Goal: Communication & Community: Participate in discussion

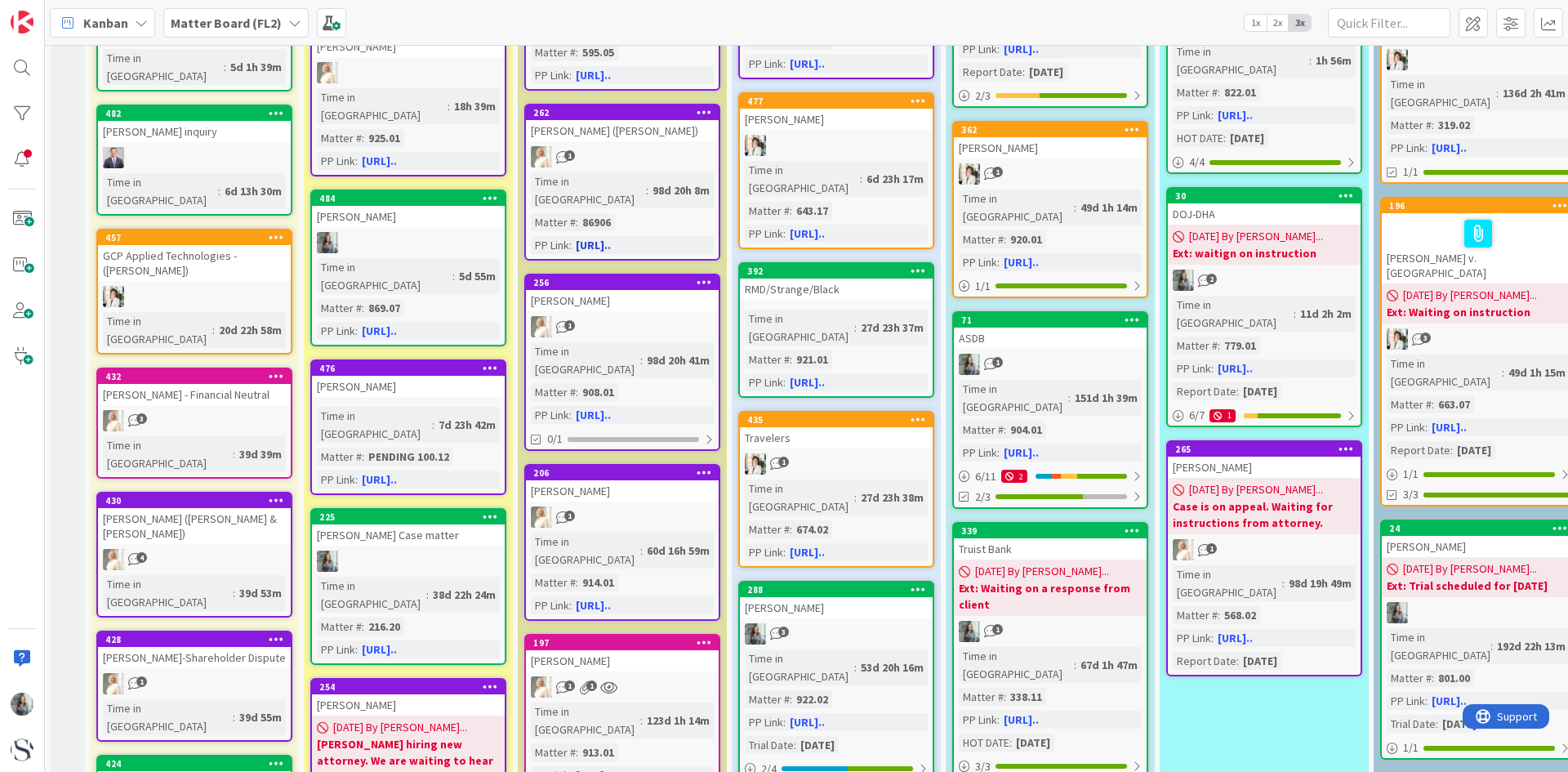
scroll to position [327, 0]
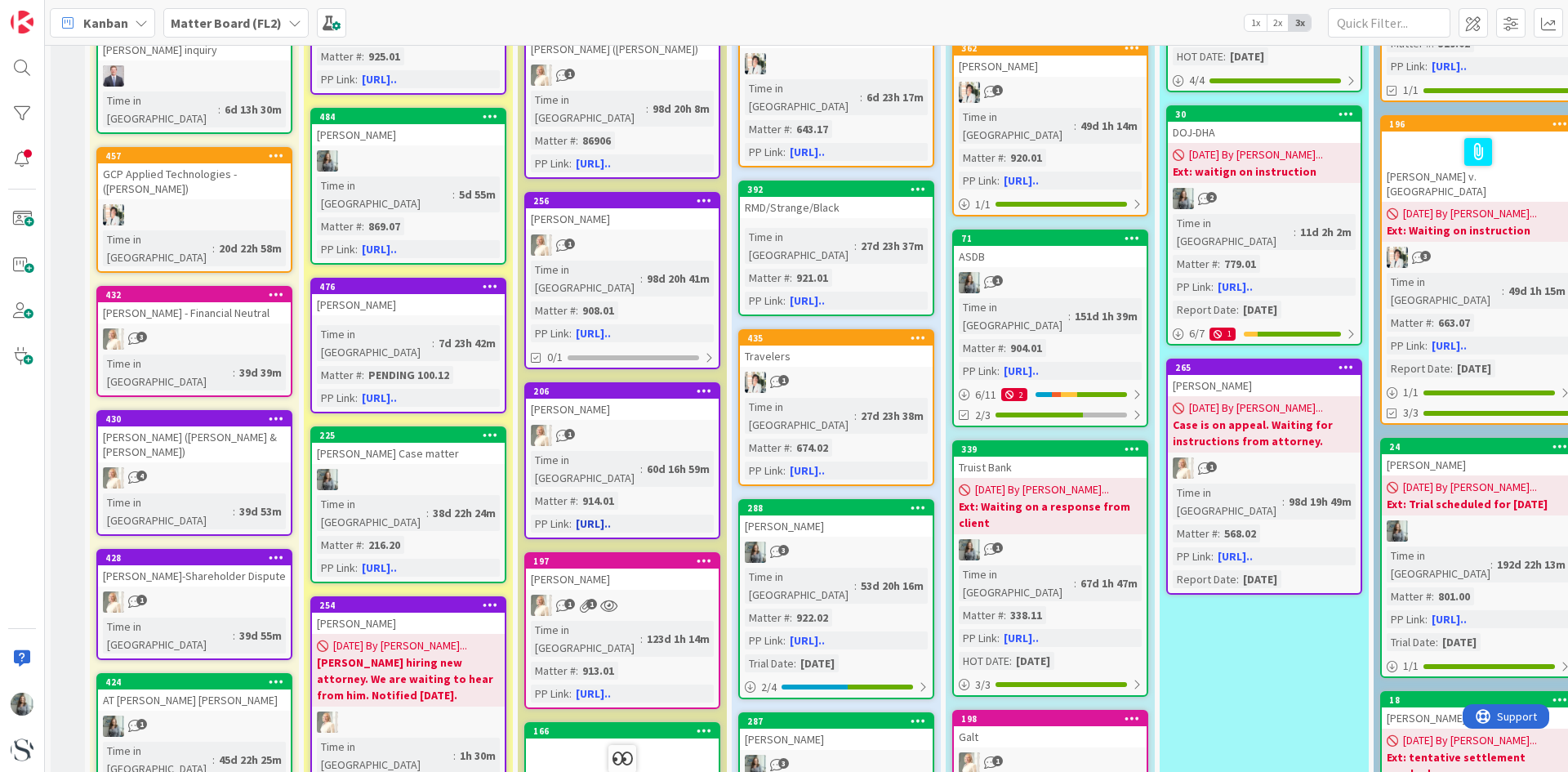
click at [642, 460] on div "60d 16h 59m" at bounding box center [678, 469] width 71 height 18
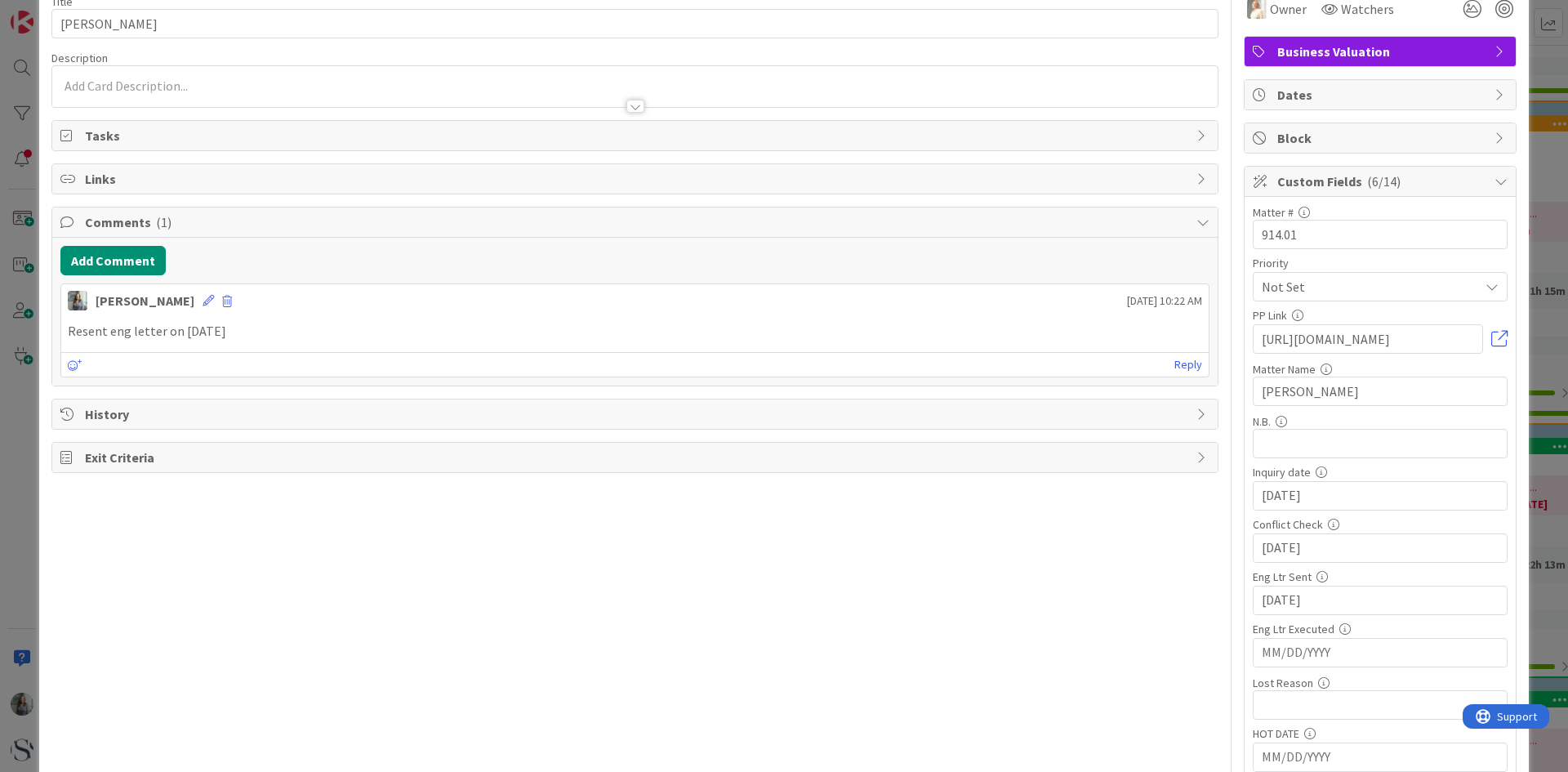
scroll to position [163, 0]
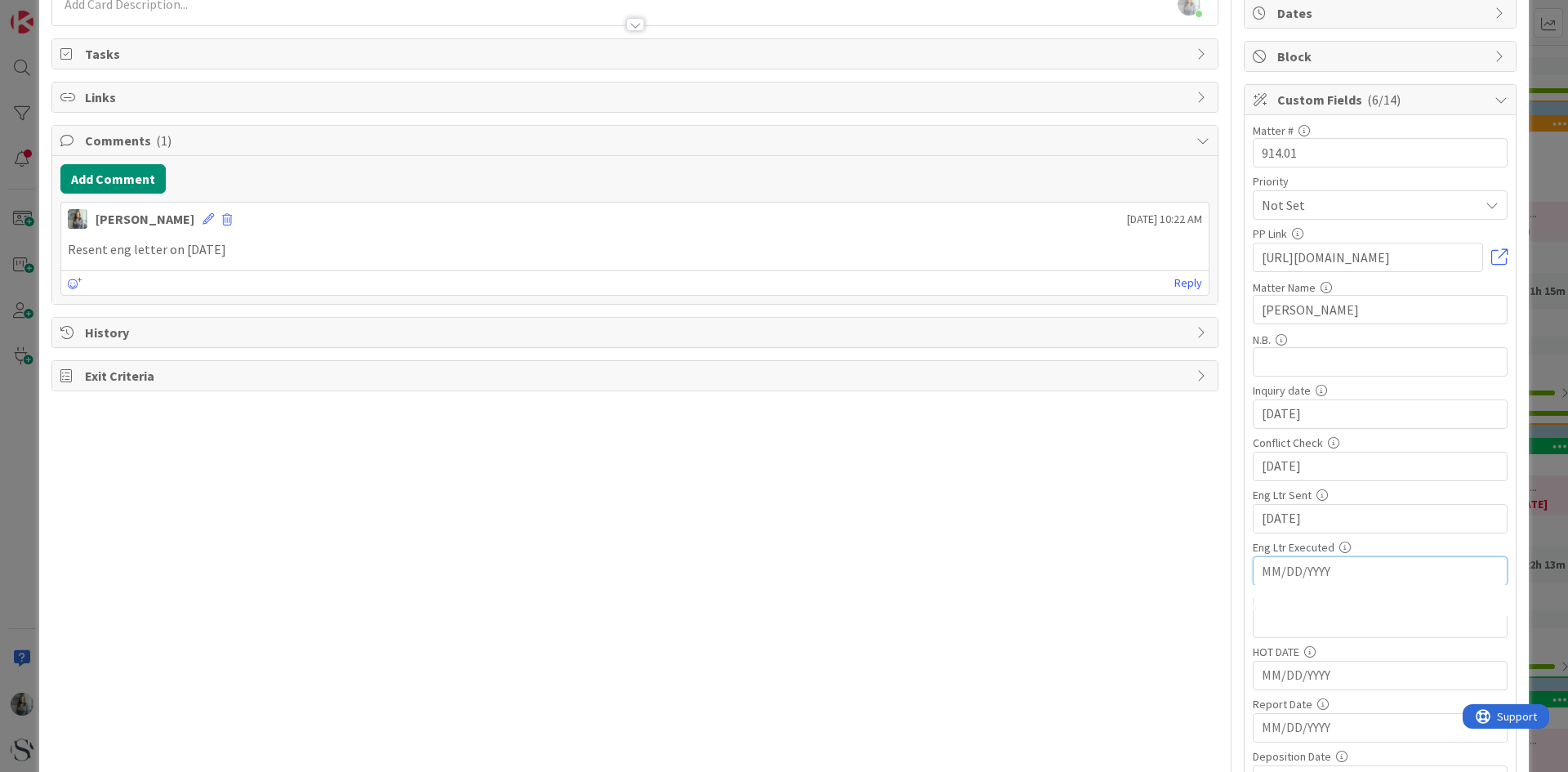
click at [1349, 571] on input "MM/DD/YYYY" at bounding box center [1380, 571] width 237 height 28
click at [1341, 736] on td "16" at bounding box center [1352, 734] width 32 height 31
type input "09/16/2025"
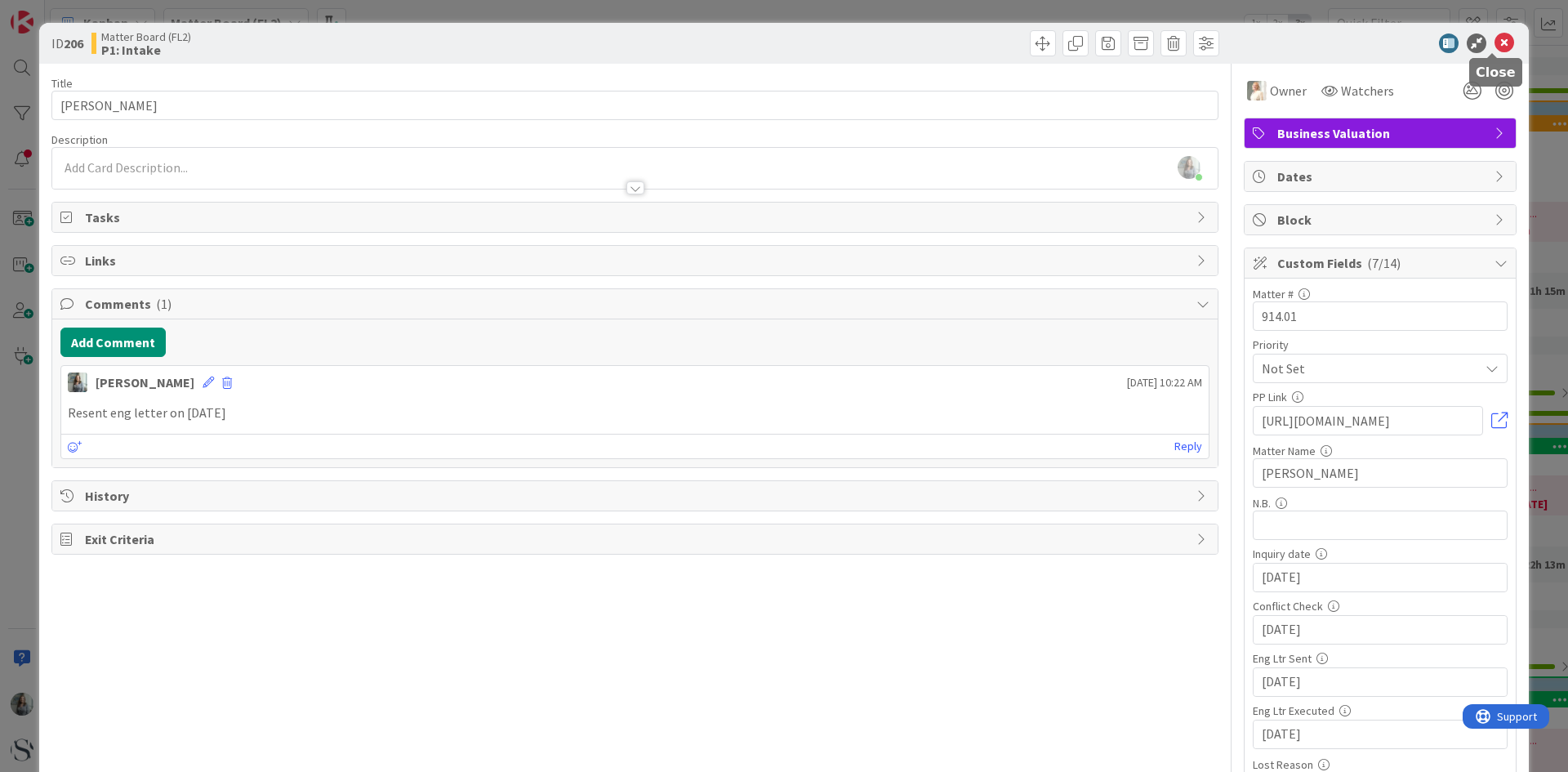
click at [1495, 44] on icon at bounding box center [1505, 43] width 20 height 20
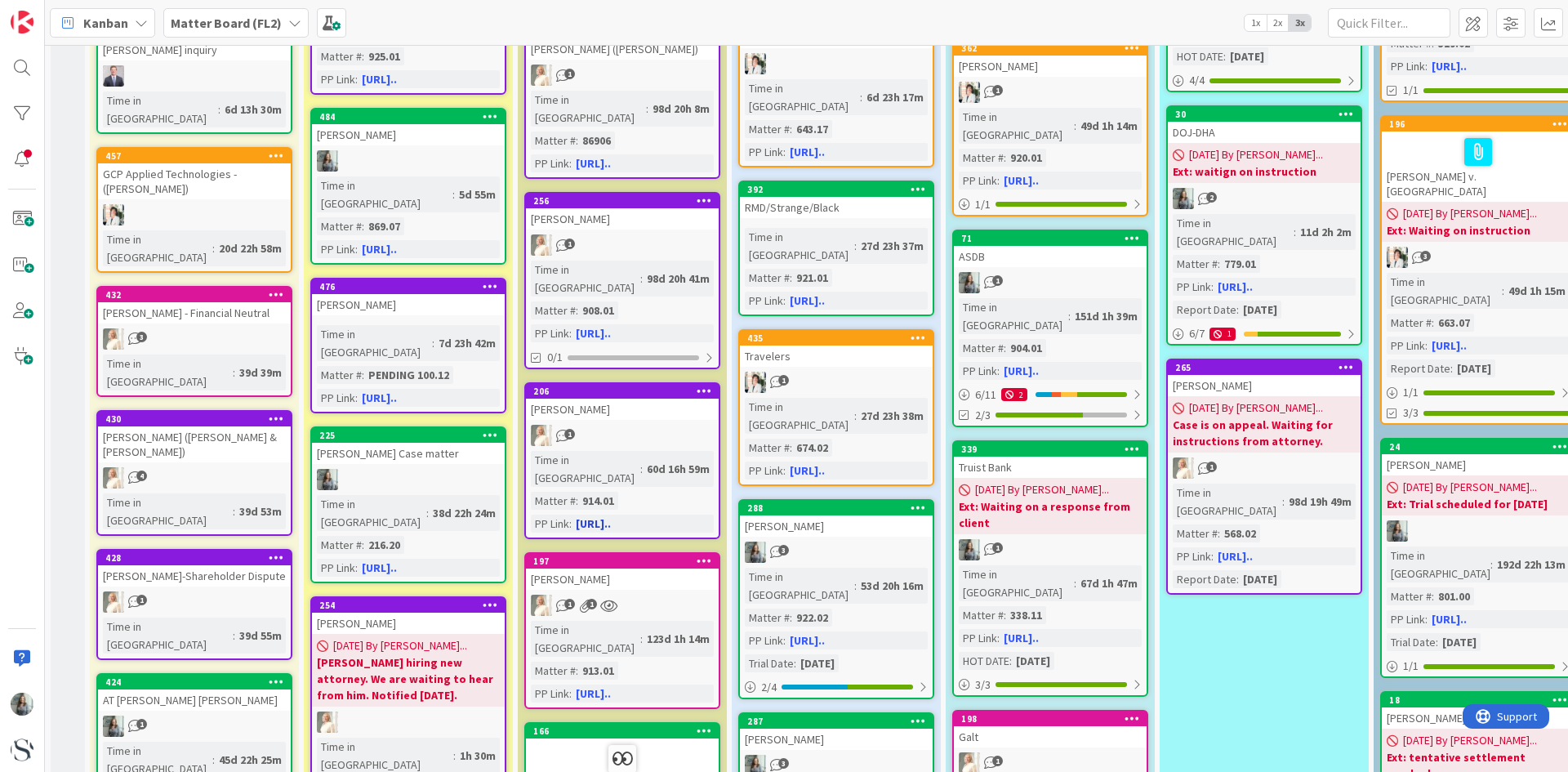
scroll to position [245, 0]
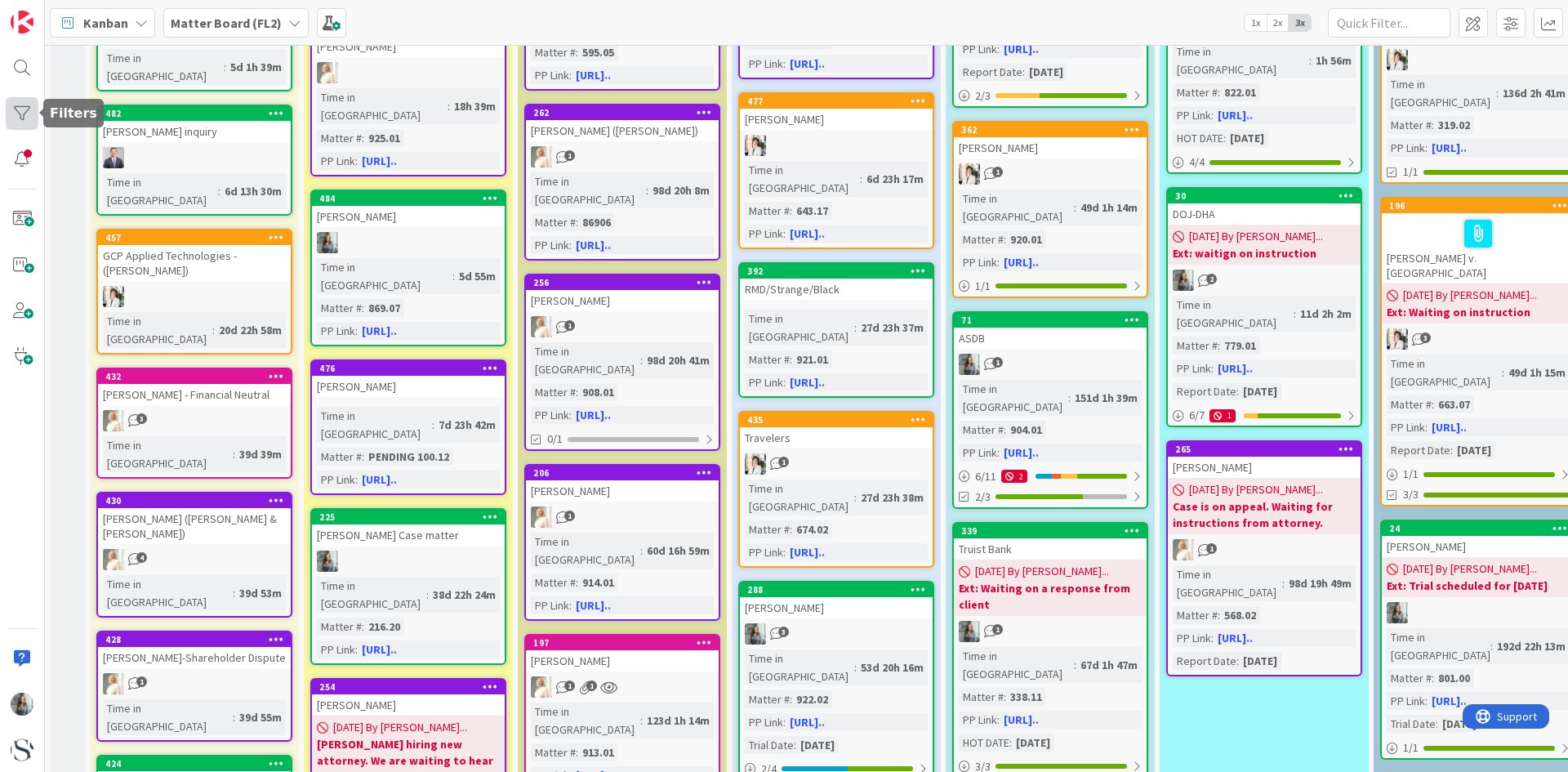
click at [7, 105] on div at bounding box center [23, 114] width 33 height 33
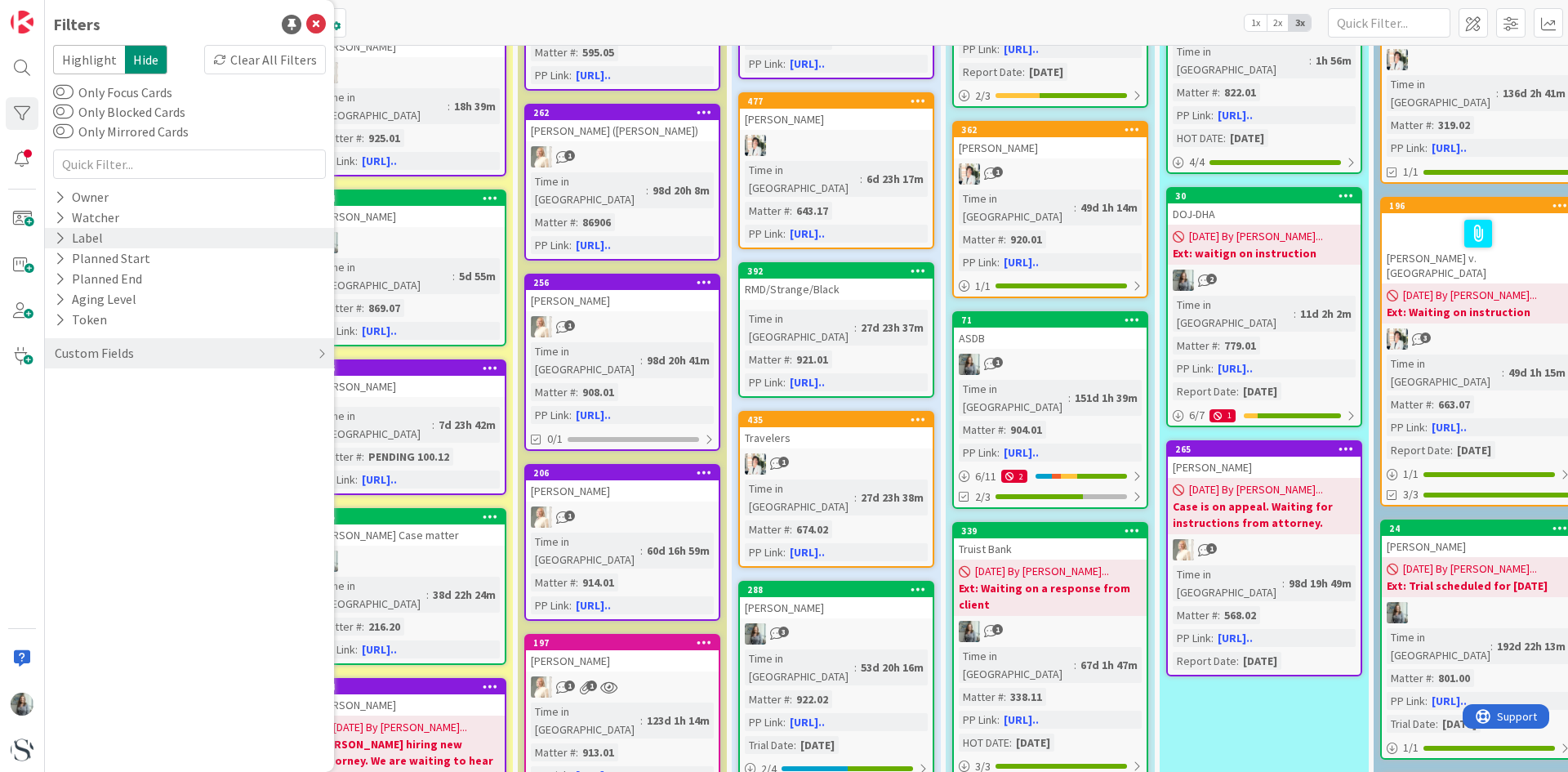
click at [62, 233] on icon at bounding box center [60, 238] width 10 height 14
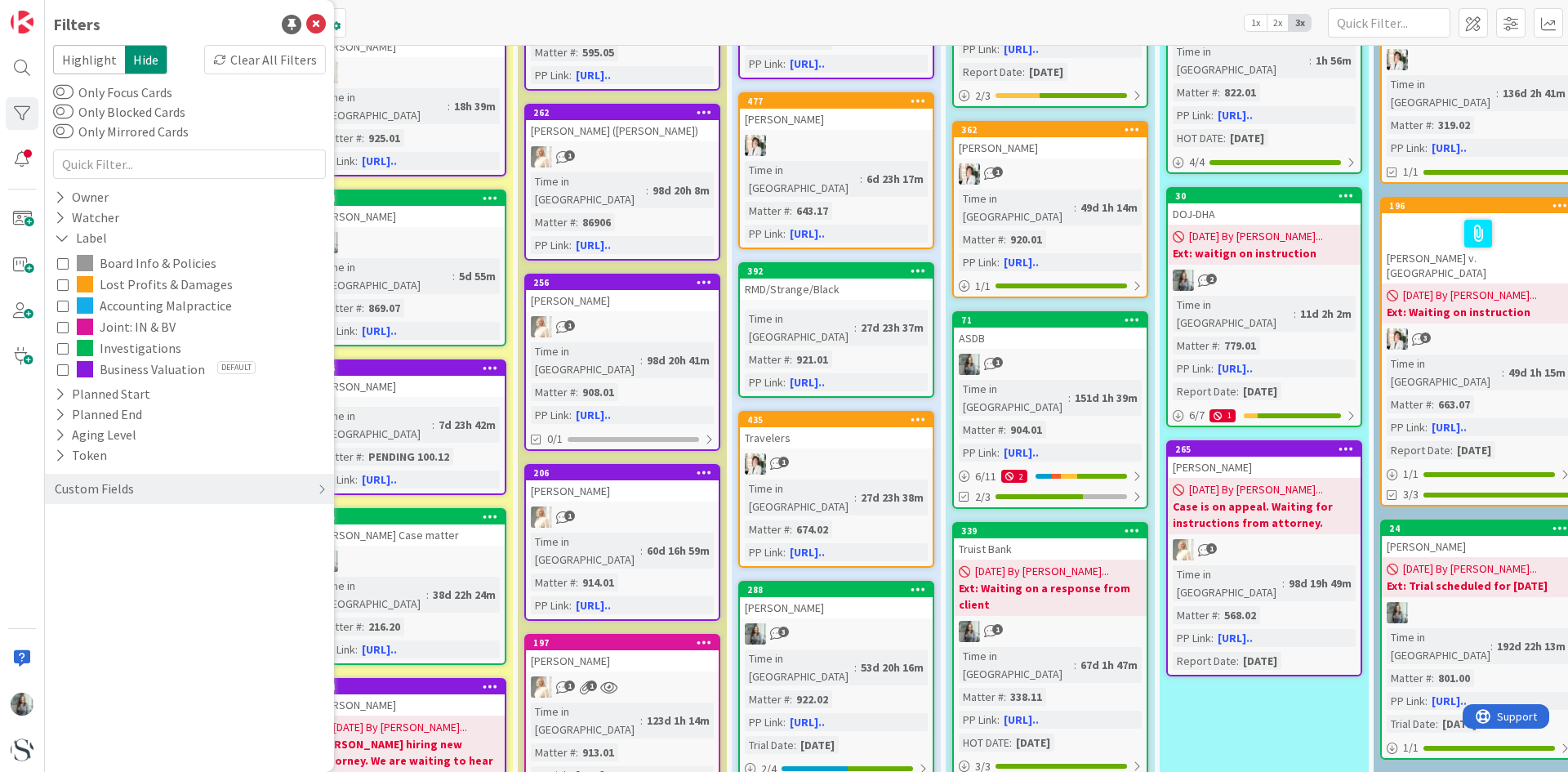
click at [63, 364] on icon at bounding box center [63, 369] width 11 height 11
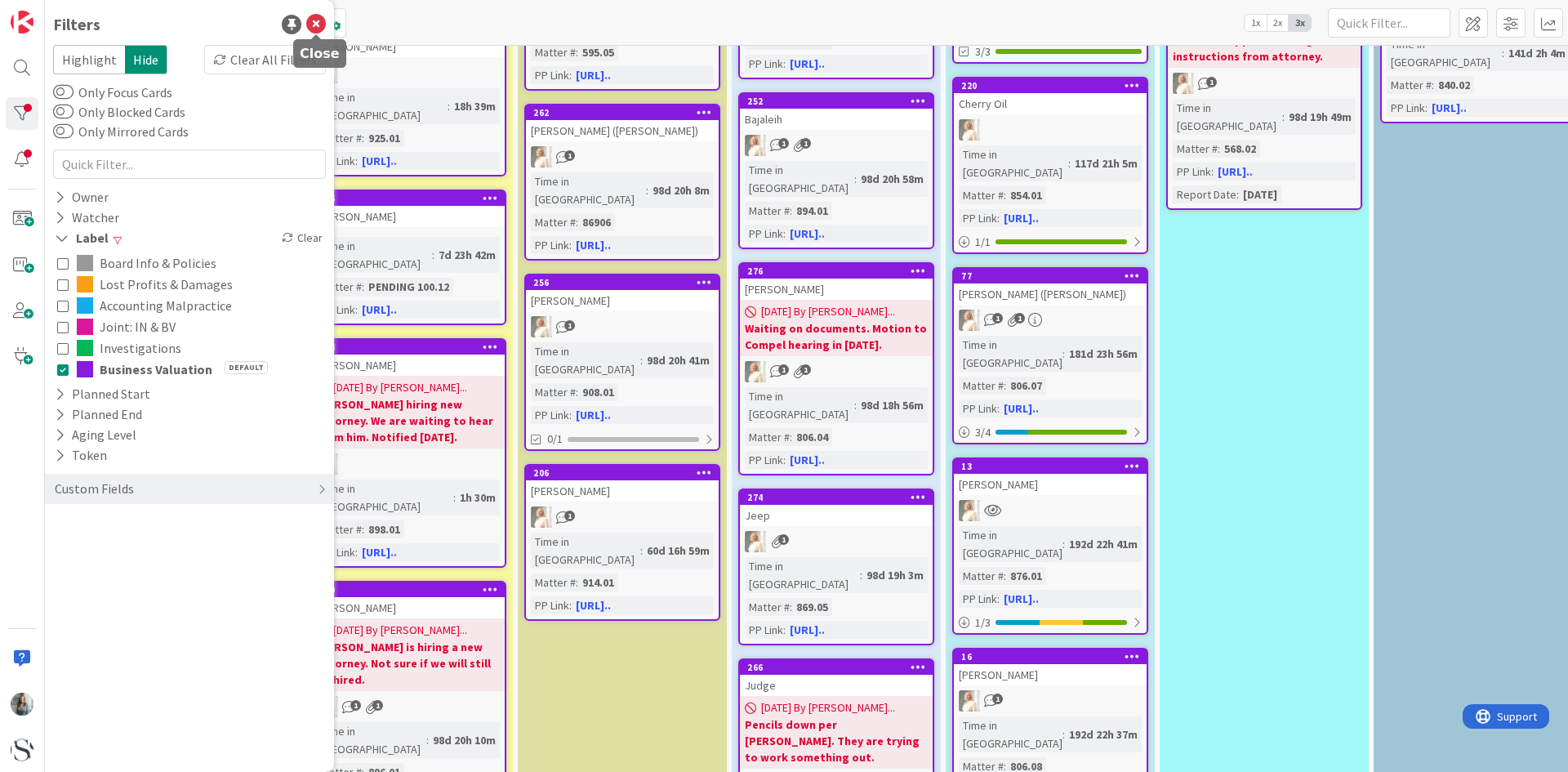
click at [311, 27] on icon at bounding box center [316, 24] width 20 height 20
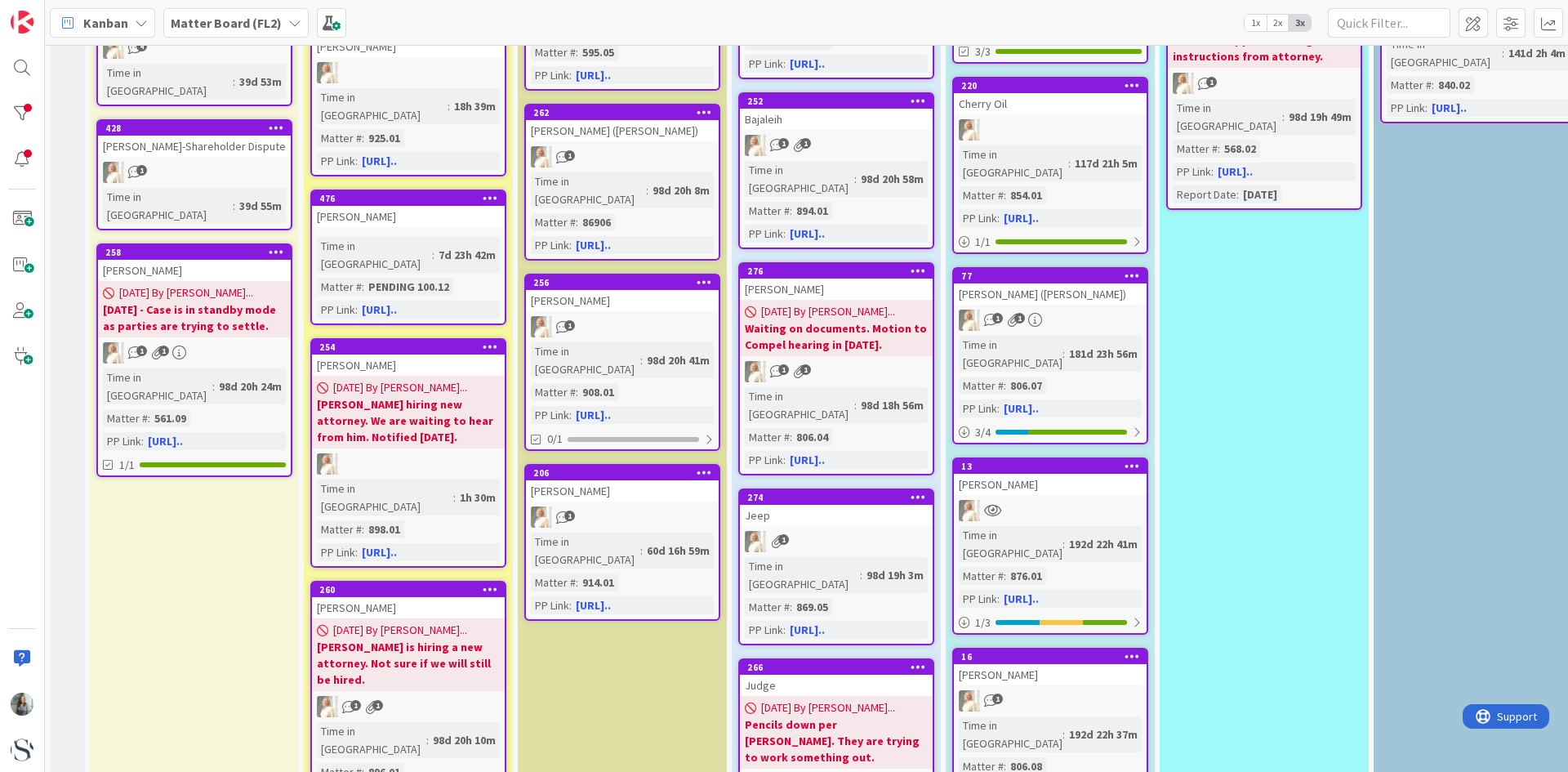
scroll to position [327, 0]
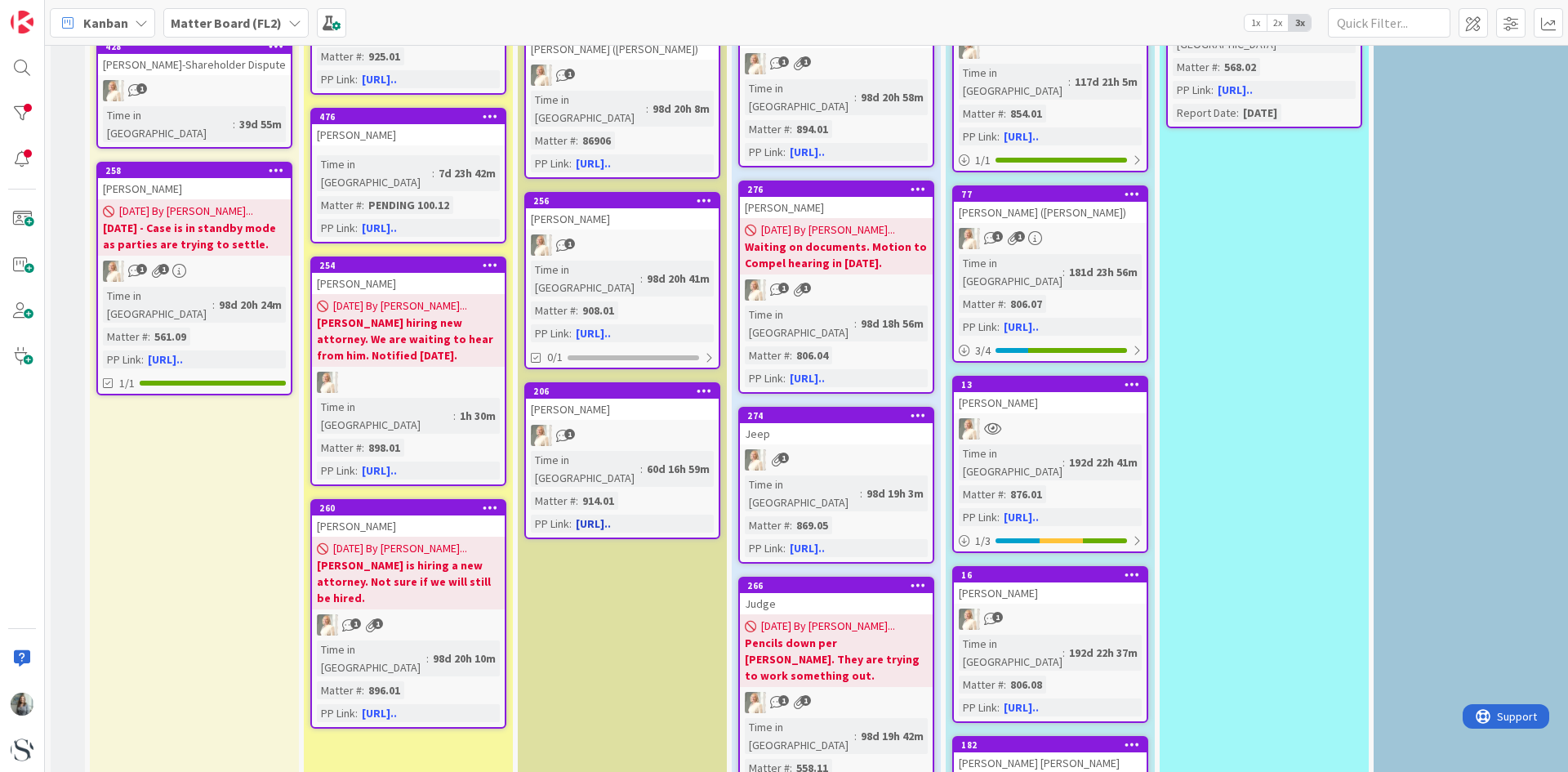
click at [629, 399] on div "Skrabacz" at bounding box center [623, 409] width 193 height 21
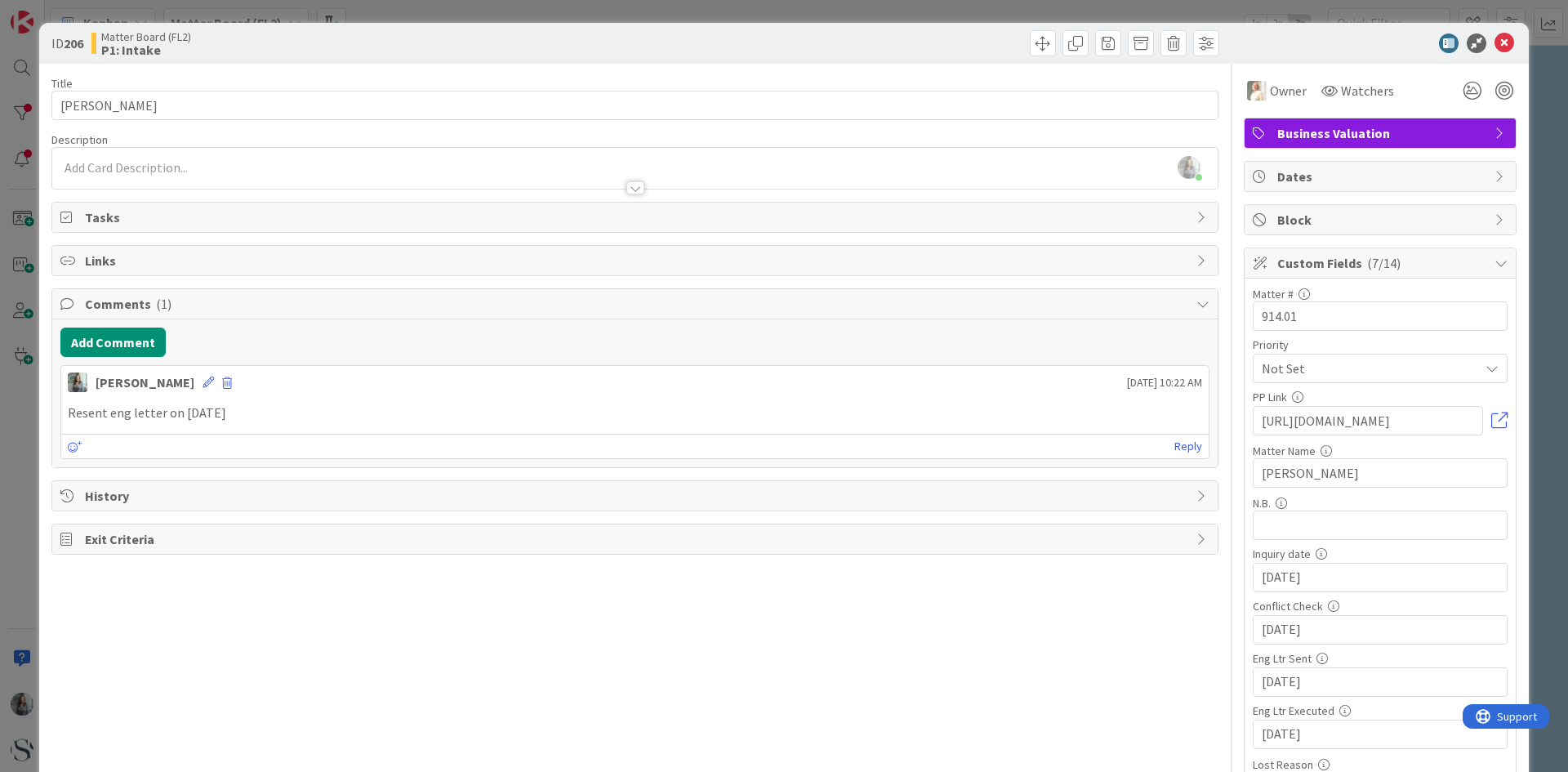
scroll to position [82, 0]
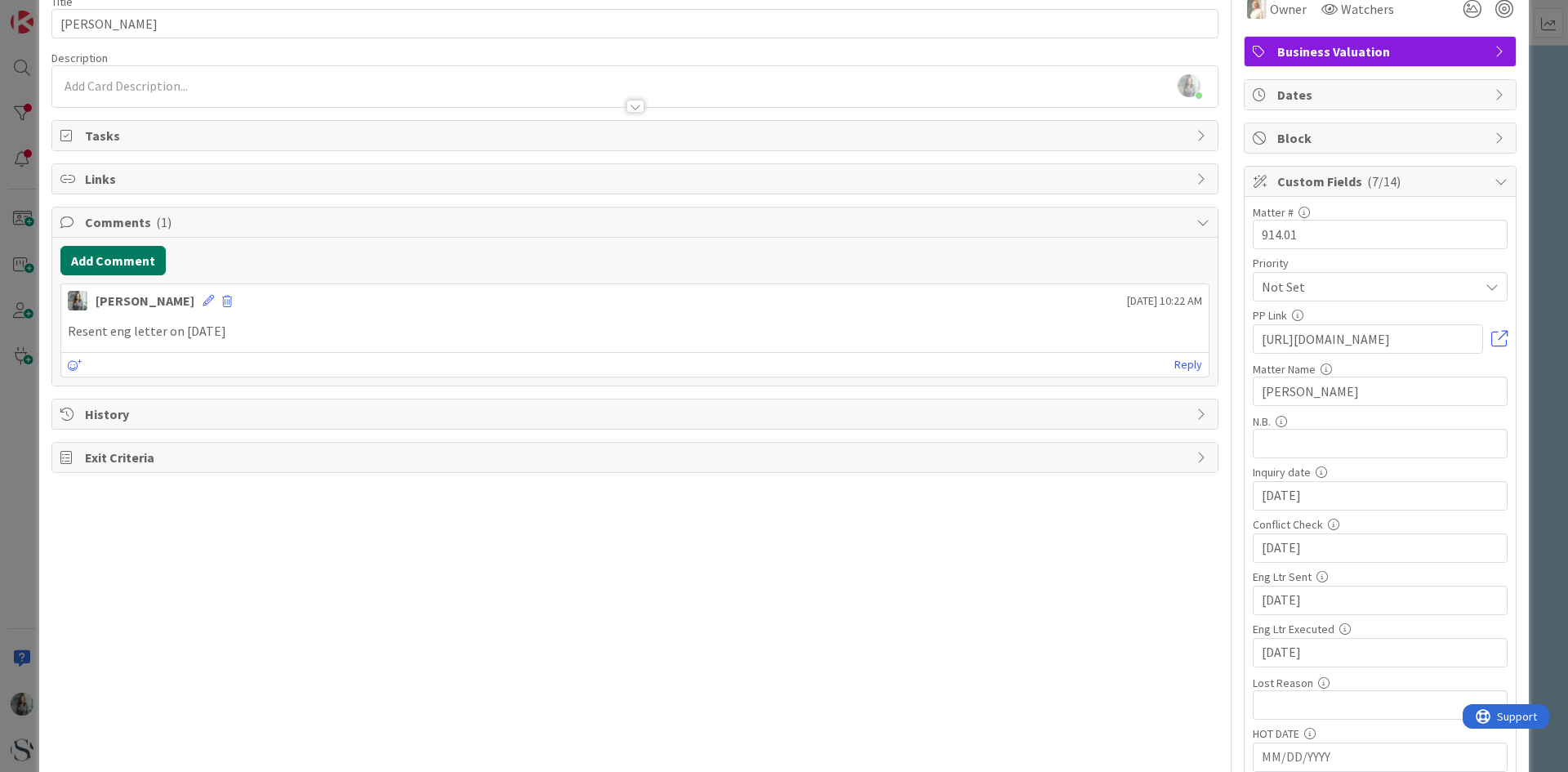
click at [117, 259] on button "Add Comment" at bounding box center [113, 261] width 105 height 30
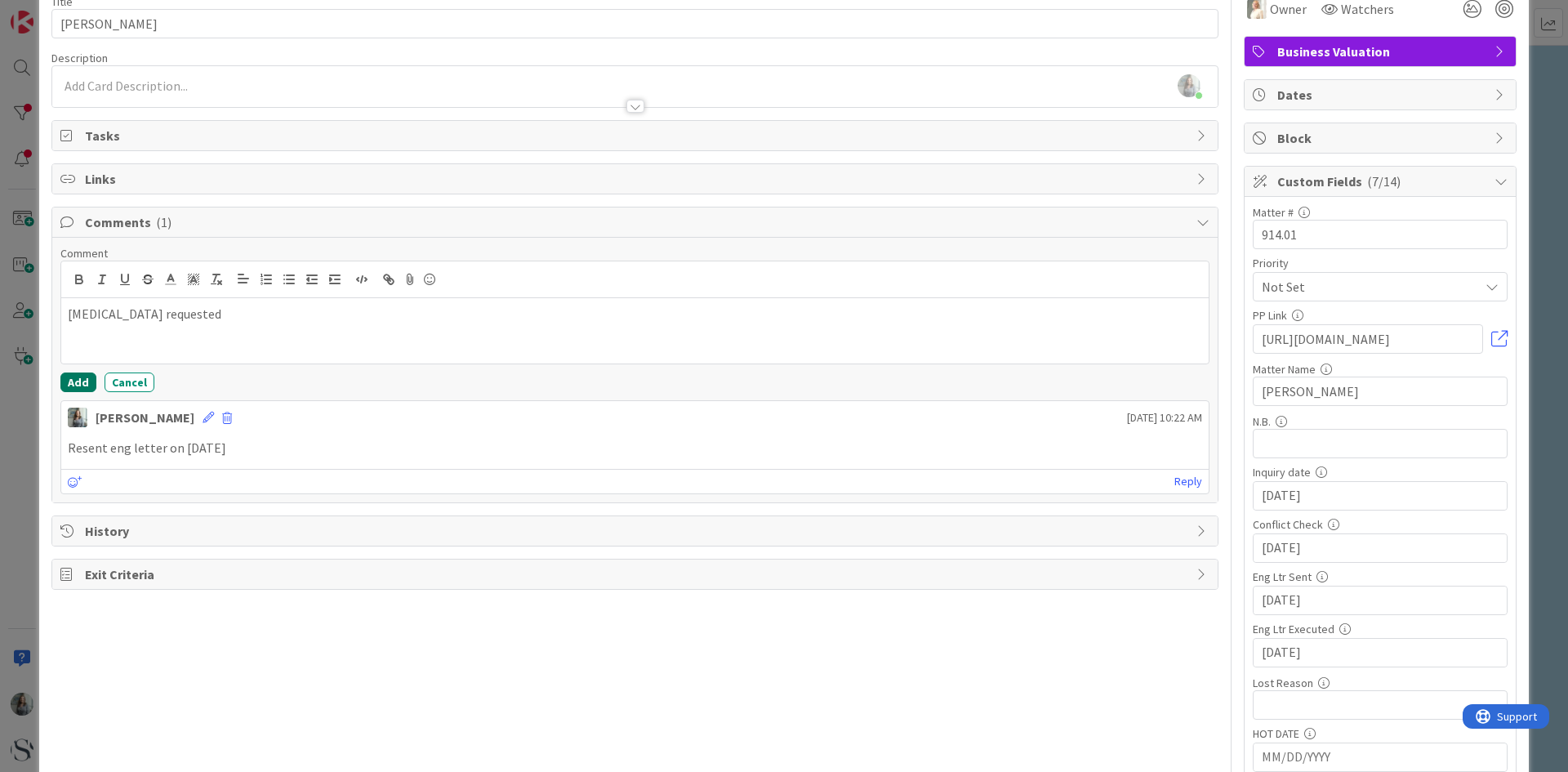
click at [72, 381] on button "Add" at bounding box center [78, 382] width 36 height 20
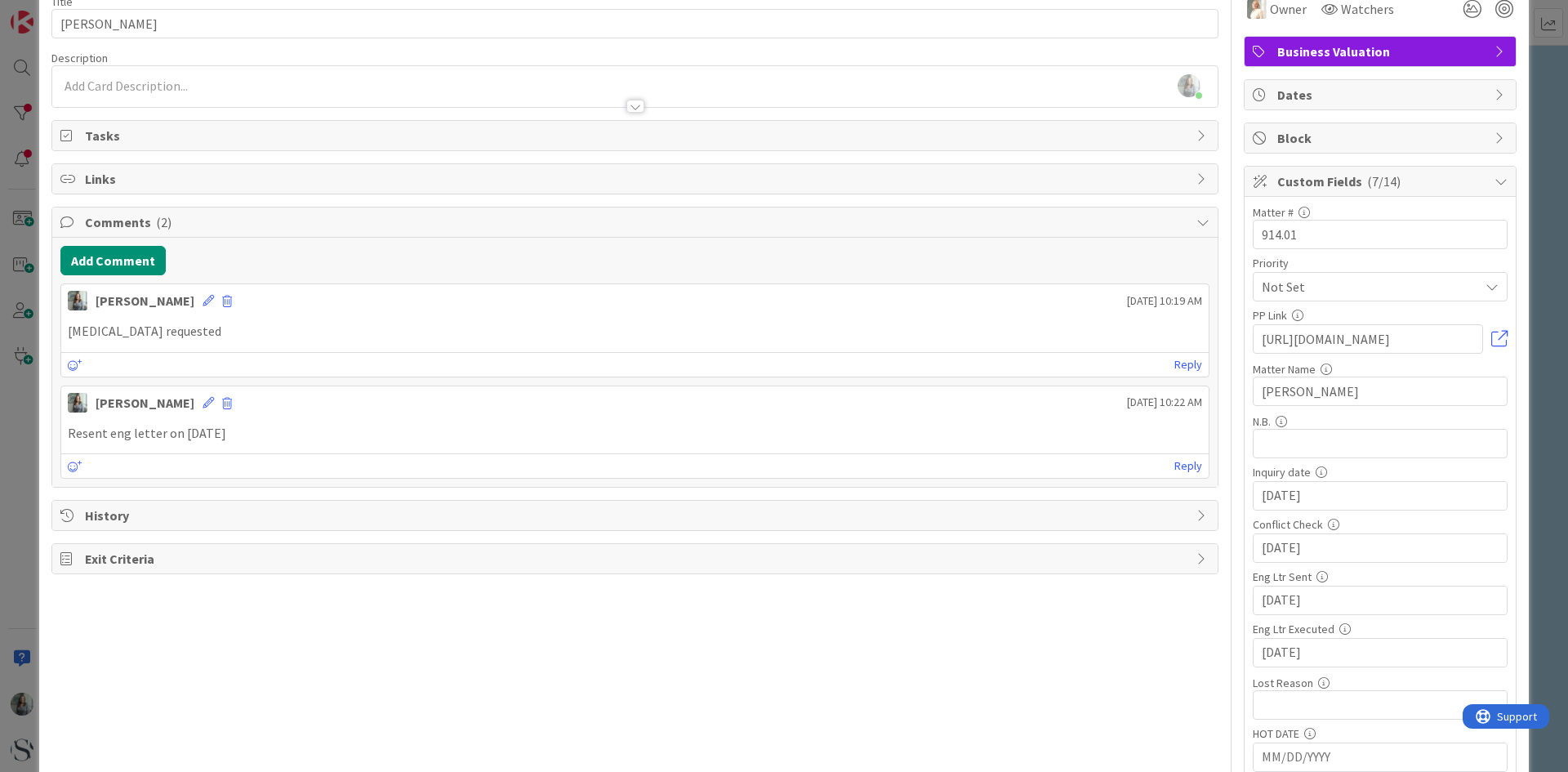
scroll to position [0, 0]
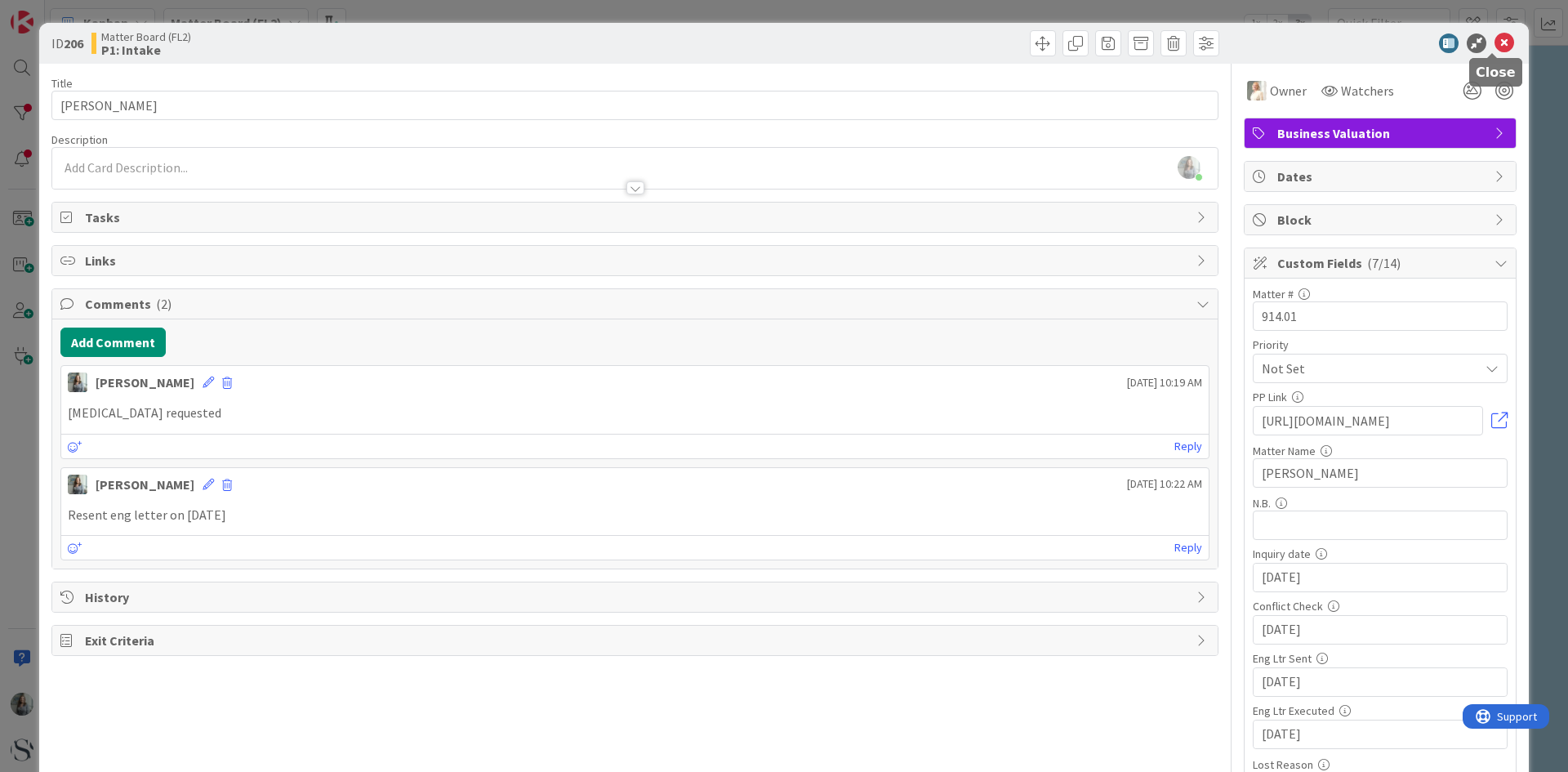
click at [1502, 46] on icon at bounding box center [1505, 43] width 20 height 20
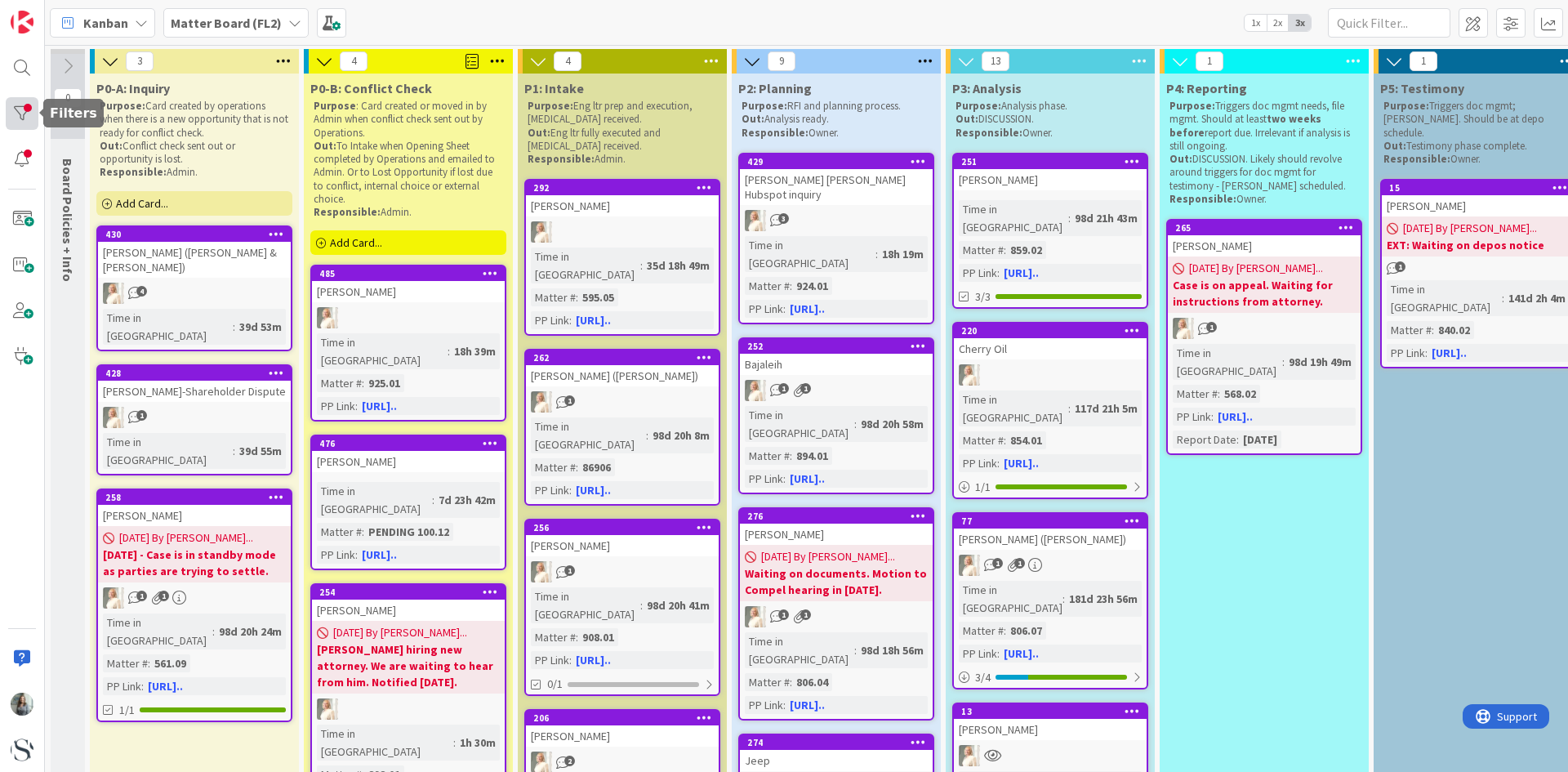
click at [24, 114] on div at bounding box center [23, 114] width 33 height 33
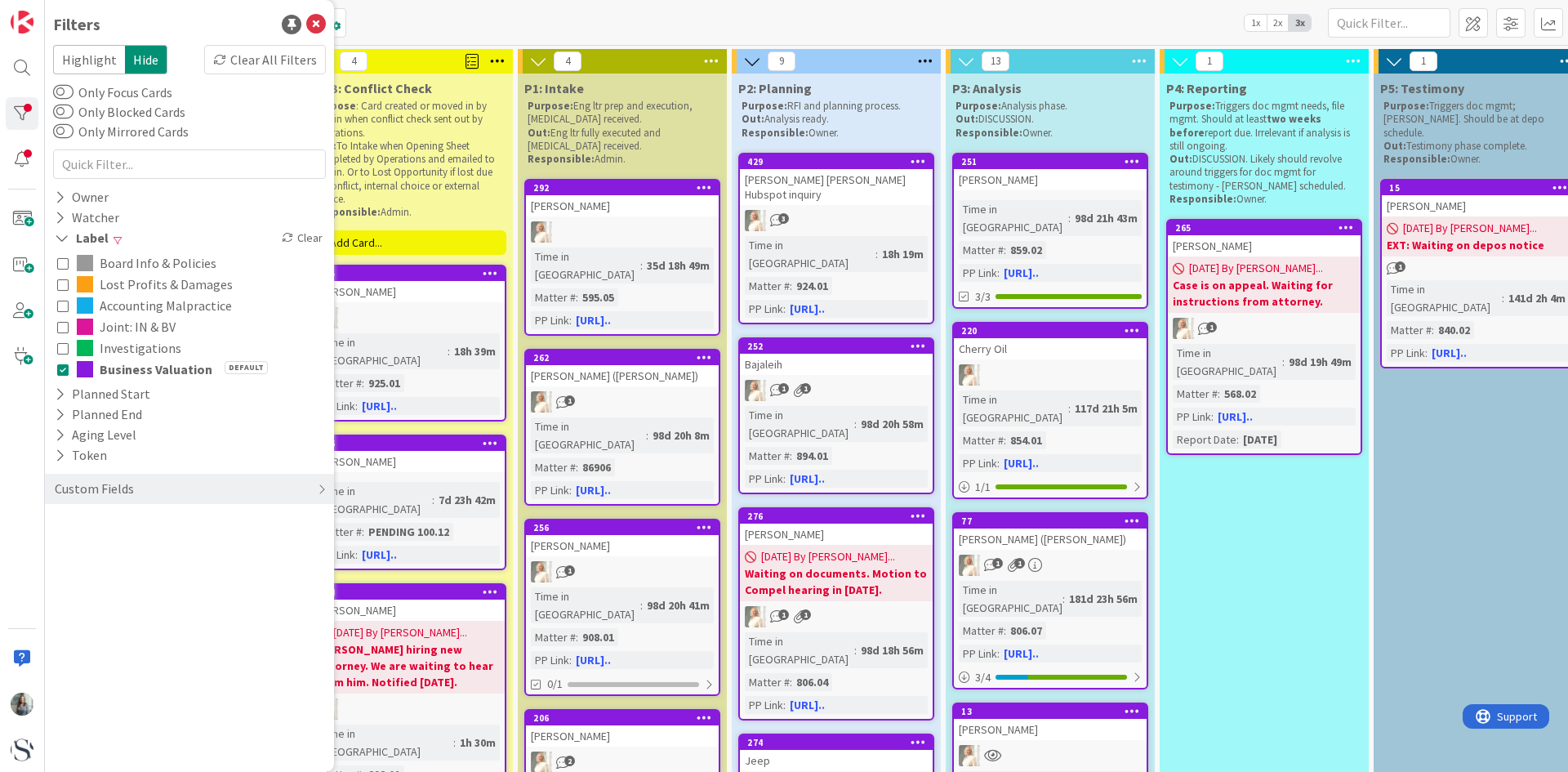
click at [63, 352] on icon at bounding box center [63, 347] width 11 height 11
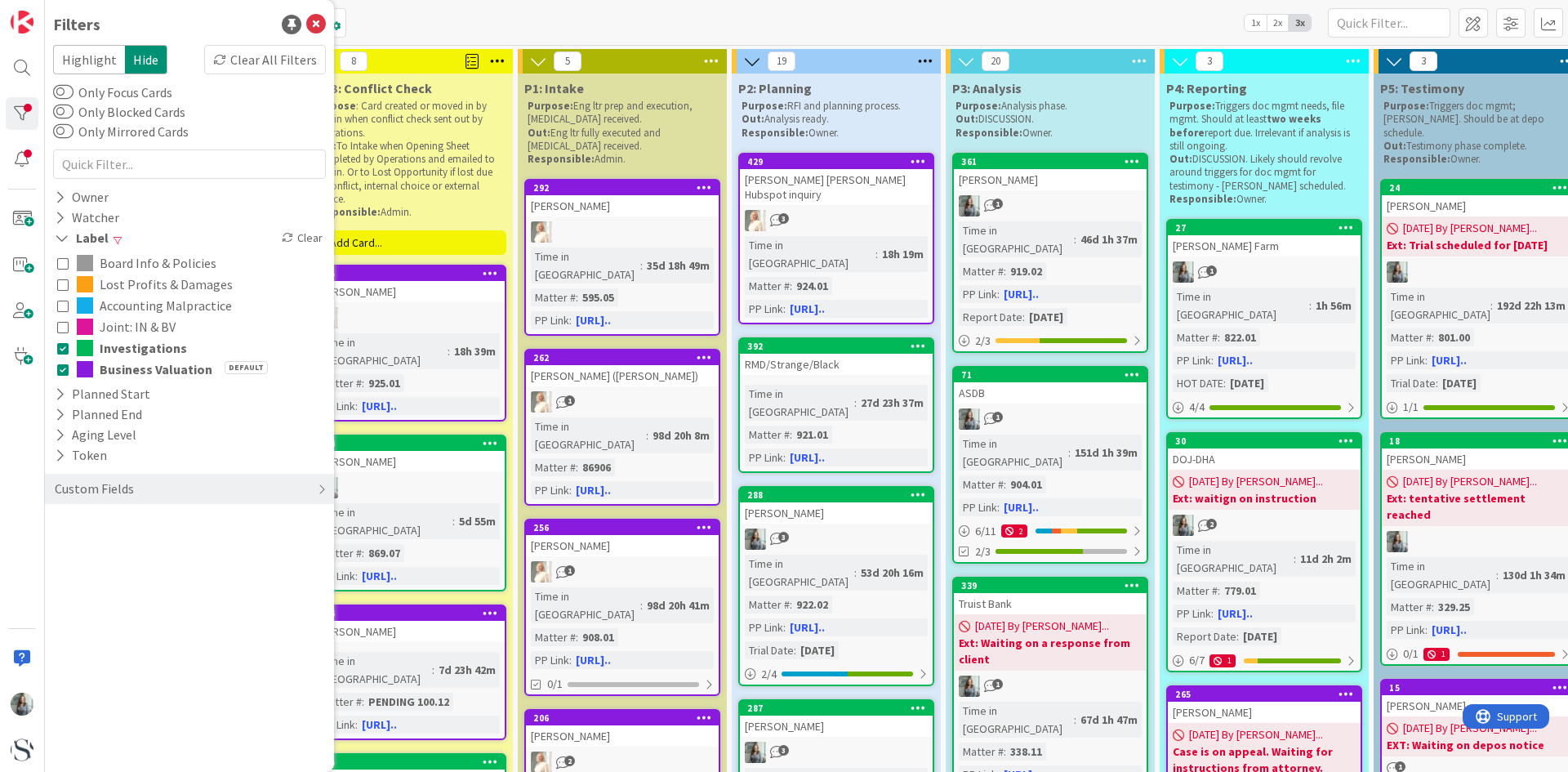
click at [63, 326] on icon at bounding box center [63, 327] width 11 height 11
click at [63, 366] on icon at bounding box center [63, 369] width 11 height 11
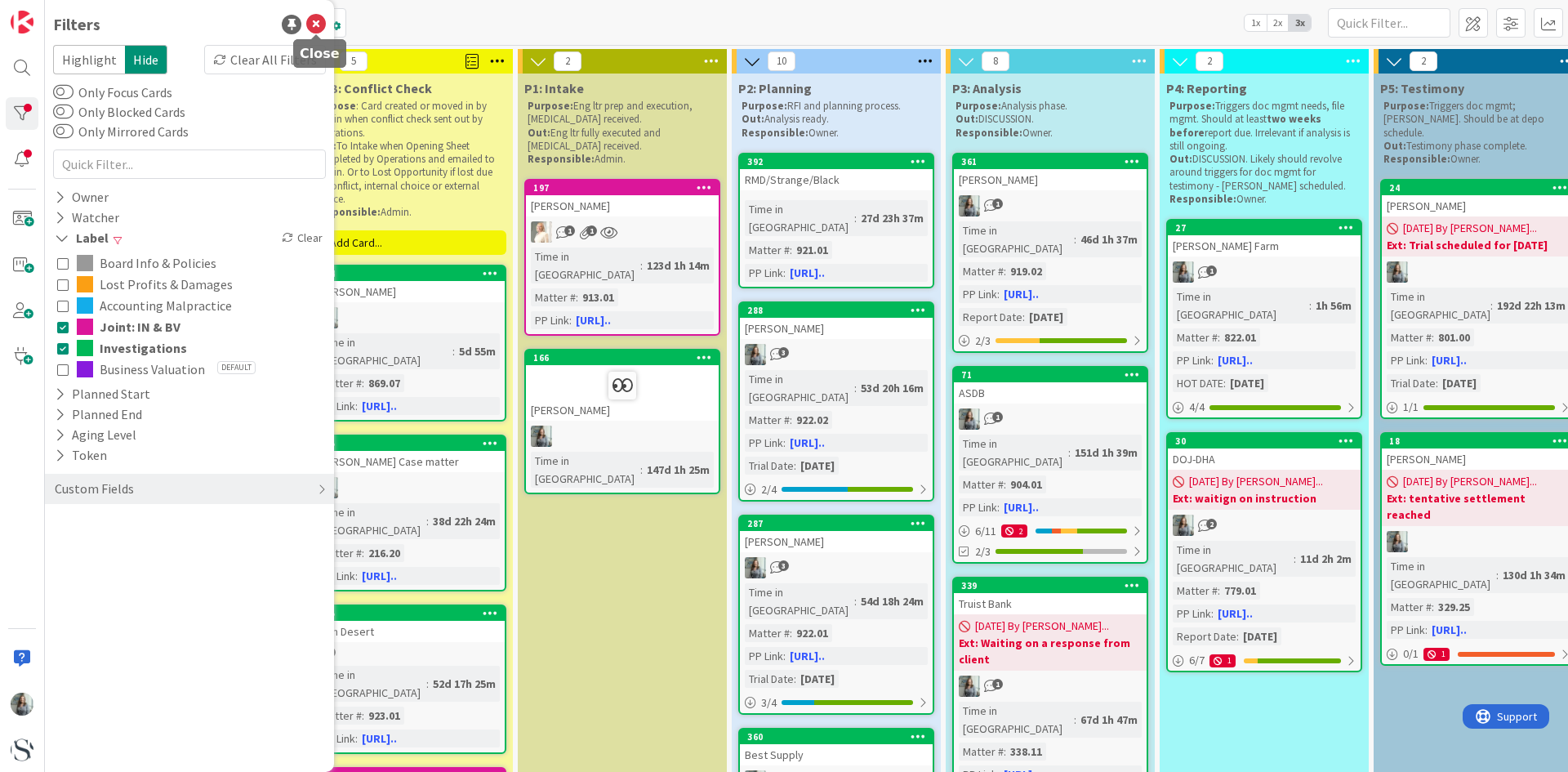
click at [321, 23] on icon at bounding box center [316, 24] width 20 height 20
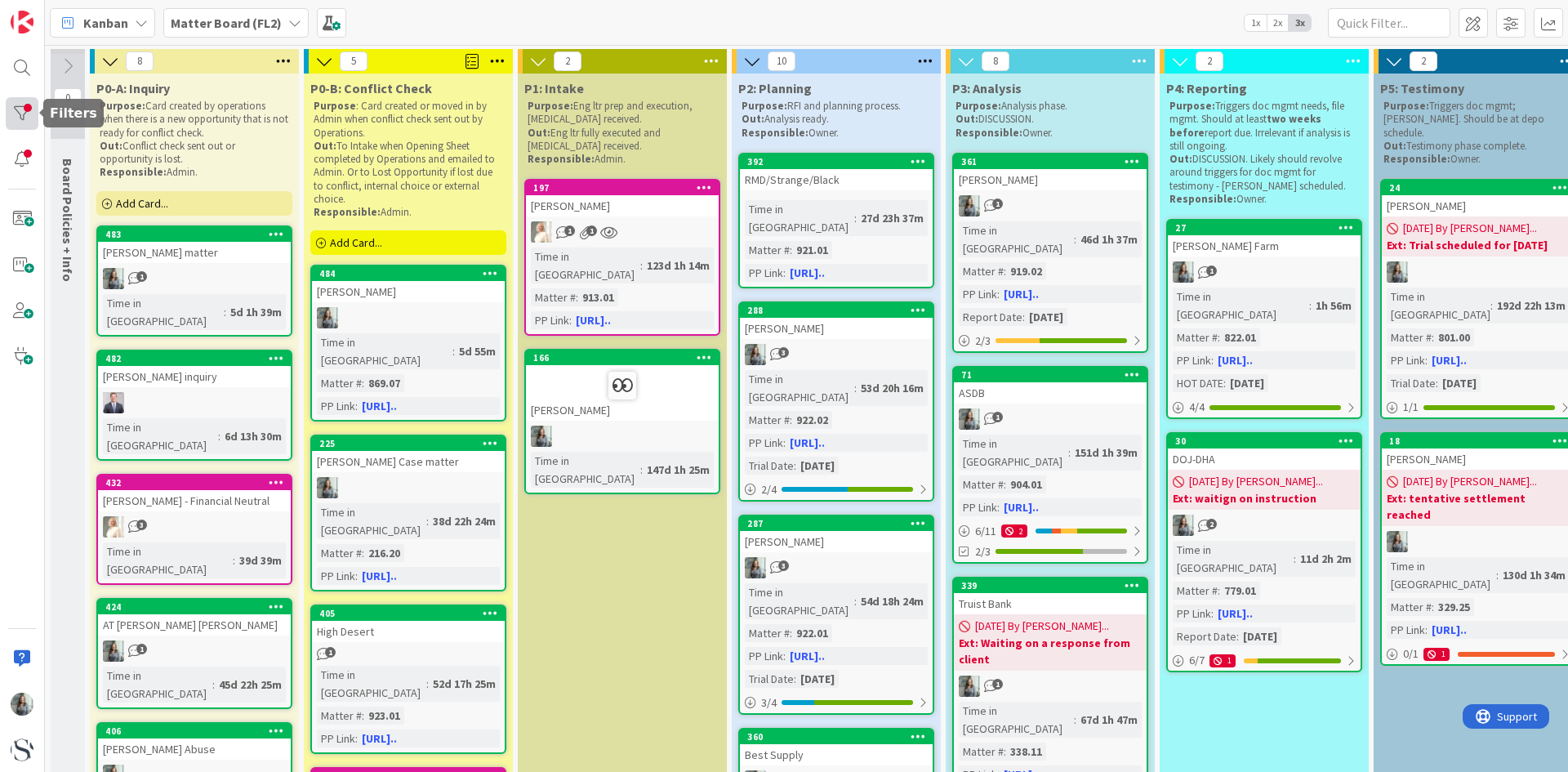
click at [27, 114] on div at bounding box center [23, 114] width 33 height 33
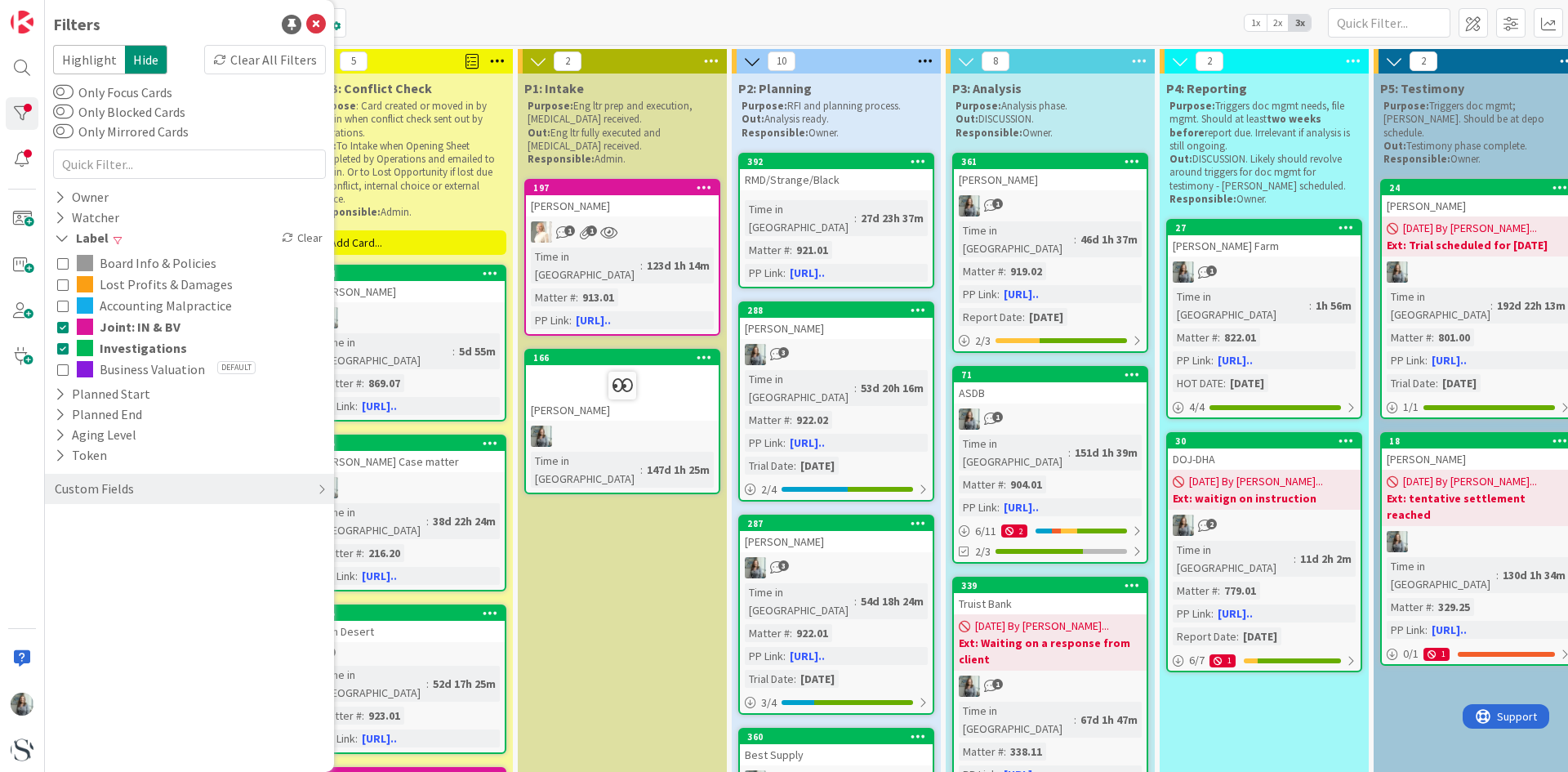
click at [63, 332] on icon at bounding box center [63, 327] width 11 height 11
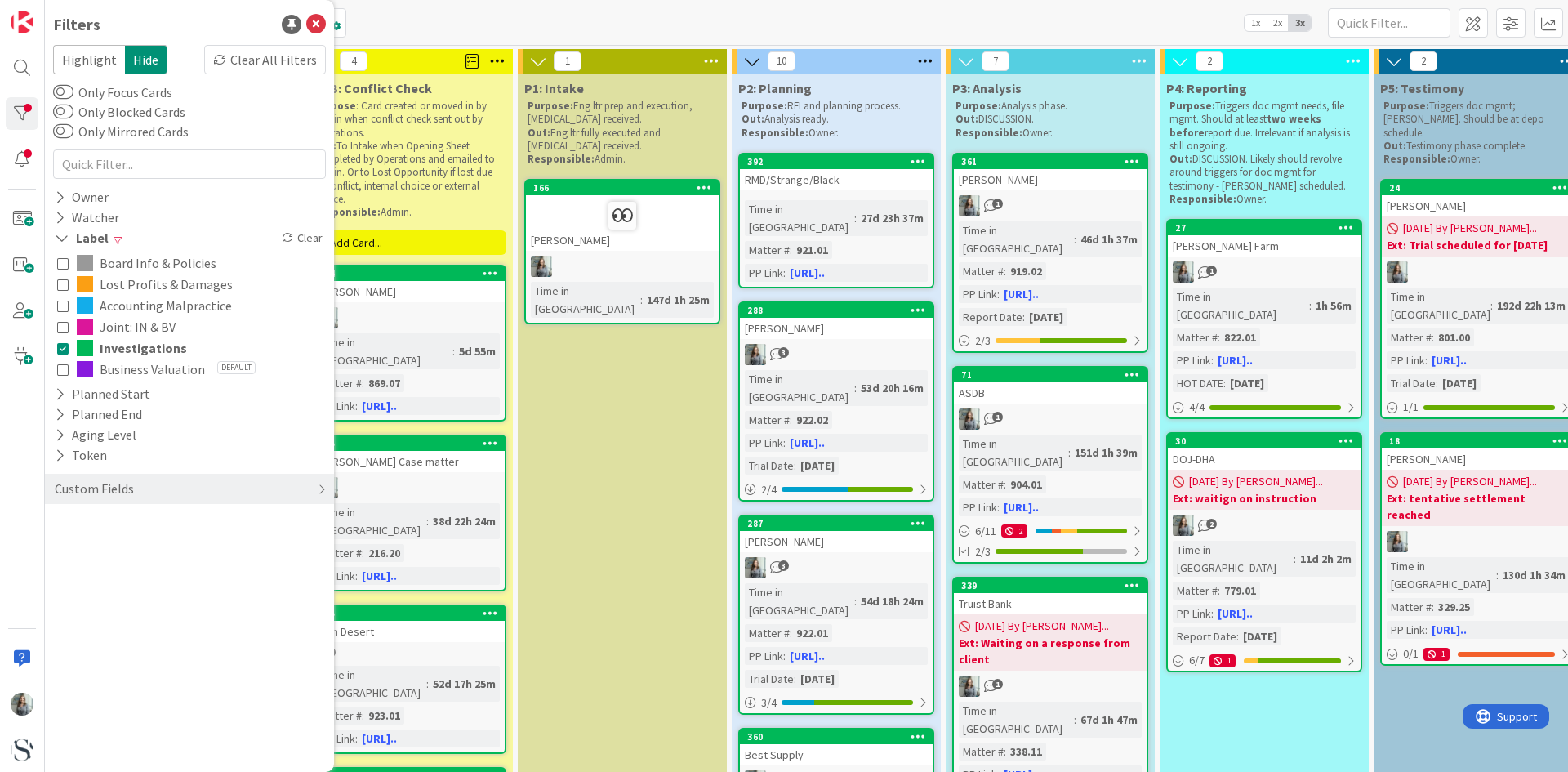
click at [63, 350] on icon at bounding box center [63, 347] width 11 height 11
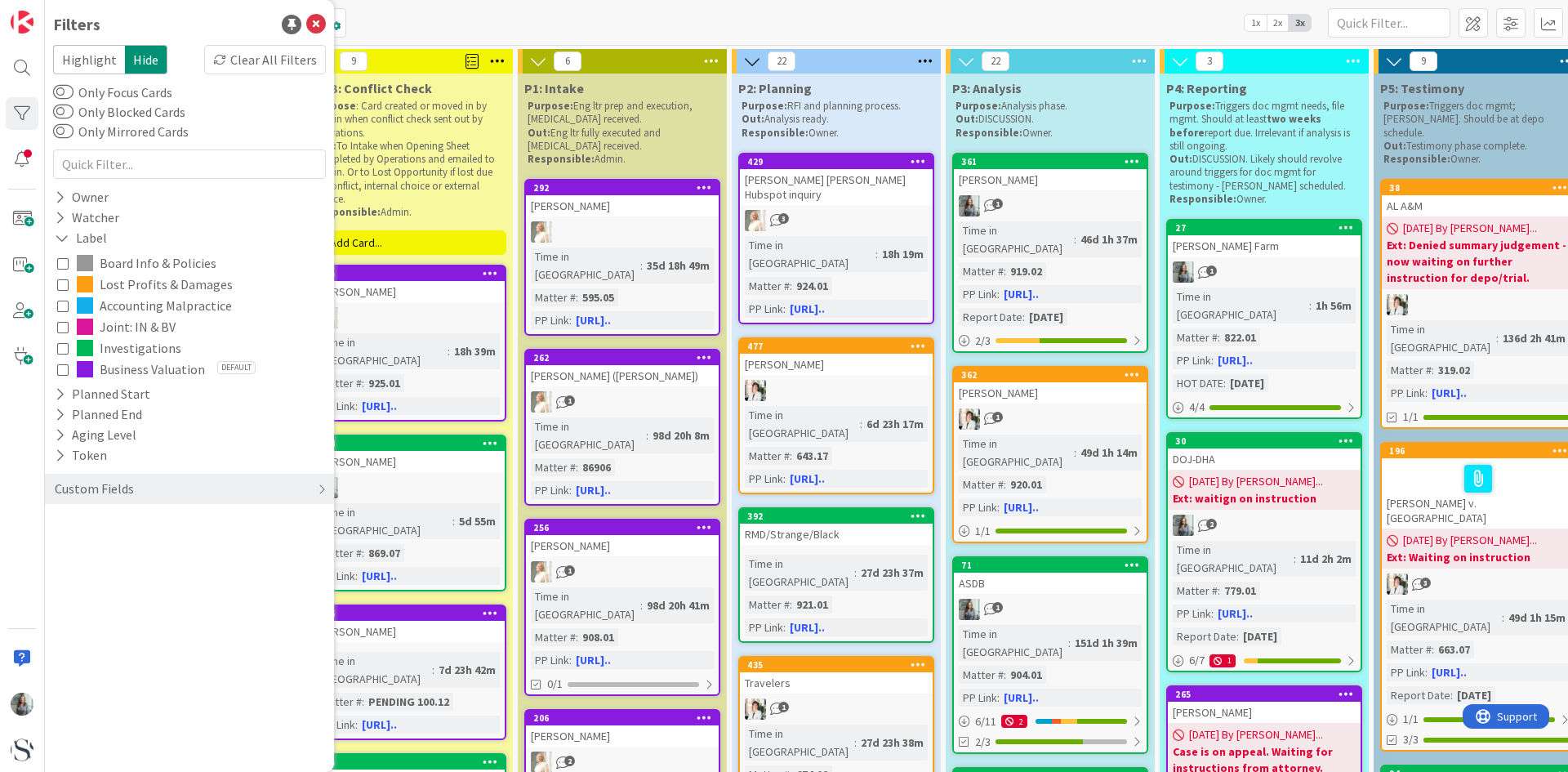
click at [60, 367] on icon at bounding box center [63, 369] width 11 height 11
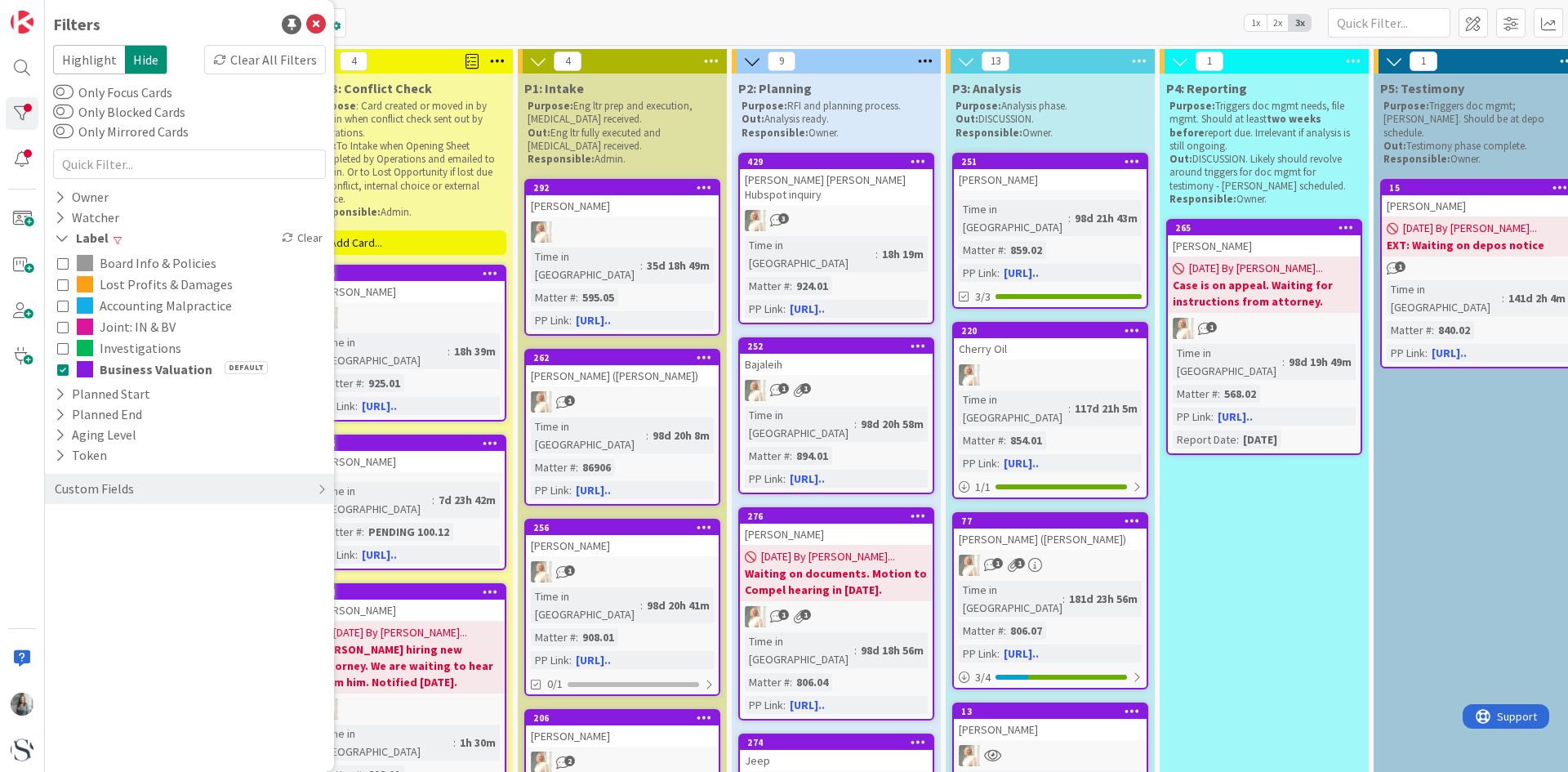
click at [61, 329] on icon at bounding box center [63, 327] width 11 height 11
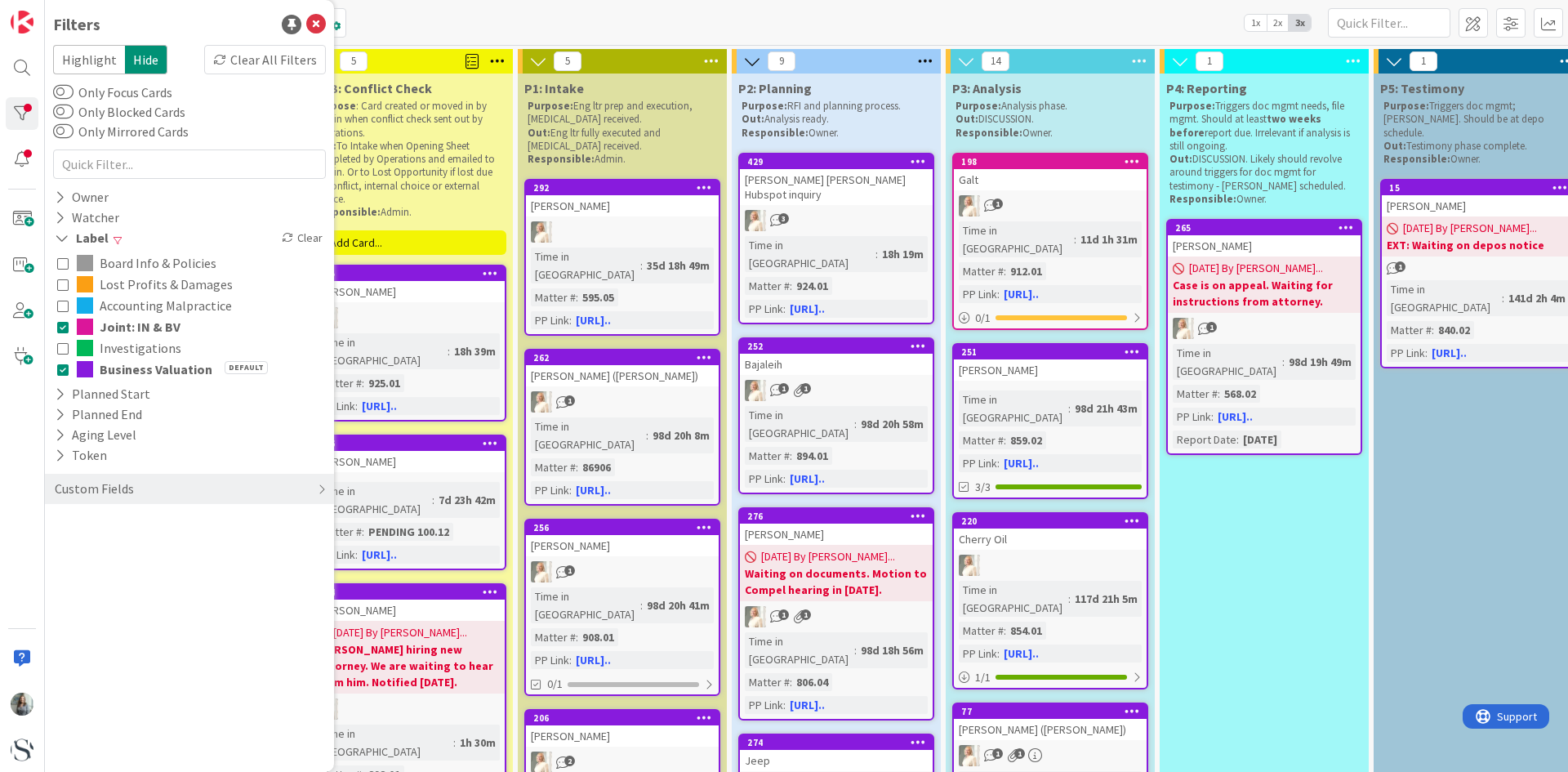
click at [433, 26] on div "Kanban Matter Board (FL2) 1x 2x 3x" at bounding box center [807, 23] width 1524 height 45
